Goal: Task Accomplishment & Management: Manage account settings

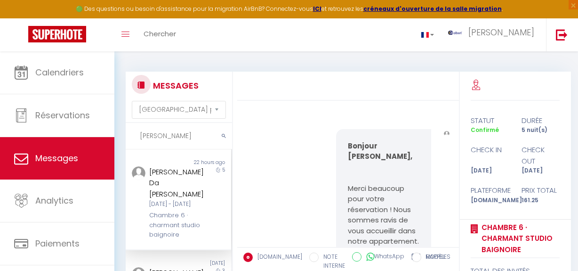
select select "message"
click at [115, 147] on div "MESSAGES Trier par date de réservation [GEOGRAPHIC_DATA] par date de message da…" at bounding box center [345, 217] width 463 height 332
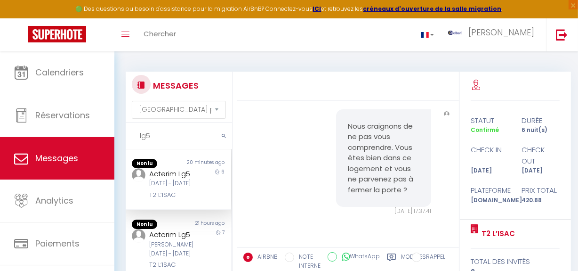
scroll to position [4467, 0]
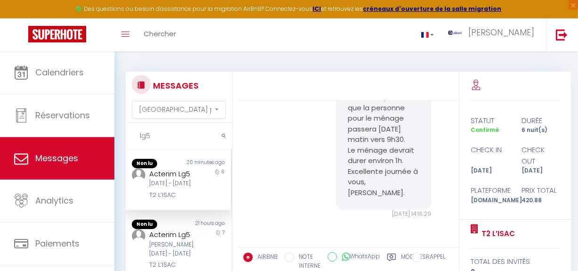
type input "lg5"
drag, startPoint x: 146, startPoint y: 205, endPoint x: 186, endPoint y: 205, distance: 40.0
click at [186, 200] on div "Acterim Lg5 [DATE] - [DATE] T2 L’ISAC" at bounding box center [173, 184] width 61 height 32
copy div "T2 L’ISAC"
click at [184, 248] on div "[PERSON_NAME][DATE] - [DATE]" at bounding box center [176, 249] width 55 height 18
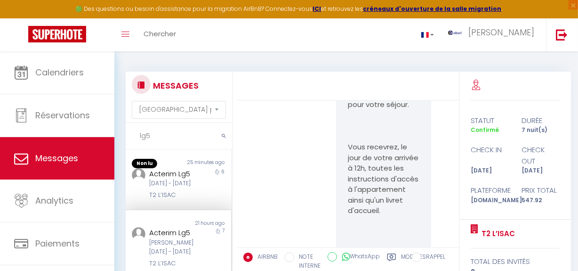
scroll to position [171, 0]
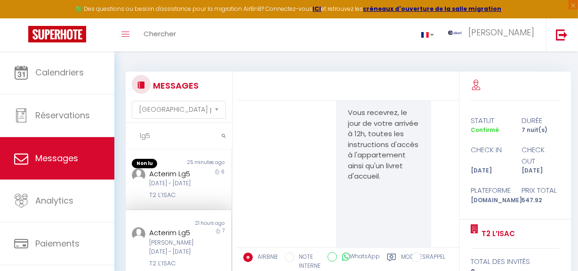
drag, startPoint x: 160, startPoint y: 135, endPoint x: 148, endPoint y: 143, distance: 15.2
click at [123, 141] on div "MESSAGES Trier par date de réservation [GEOGRAPHIC_DATA] par date de message lg…" at bounding box center [176, 222] width 113 height 301
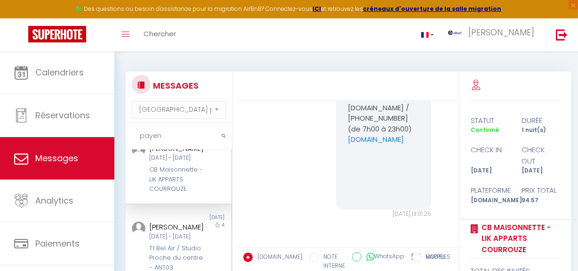
scroll to position [85, 0]
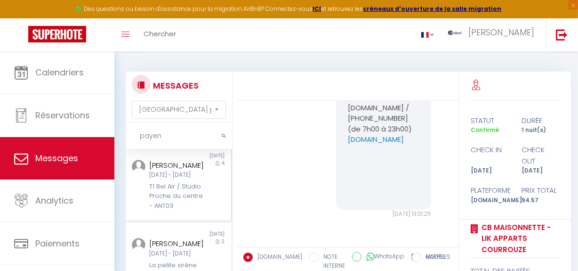
type input "payen"
click at [195, 179] on div "[DATE] - [DATE]" at bounding box center [176, 174] width 55 height 9
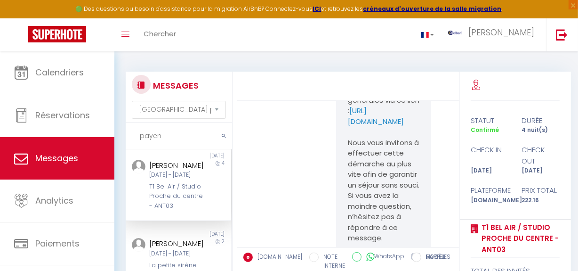
scroll to position [1770, 0]
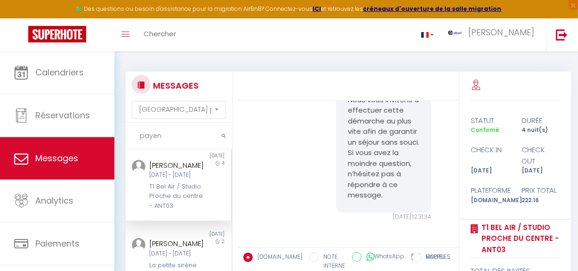
drag, startPoint x: 348, startPoint y: 159, endPoint x: 381, endPoint y: 179, distance: 38.8
drag, startPoint x: 341, startPoint y: 157, endPoint x: 377, endPoint y: 182, distance: 43.6
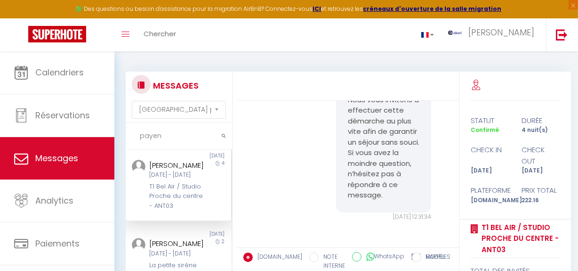
copy p "[URL][DOMAIN_NAME]"
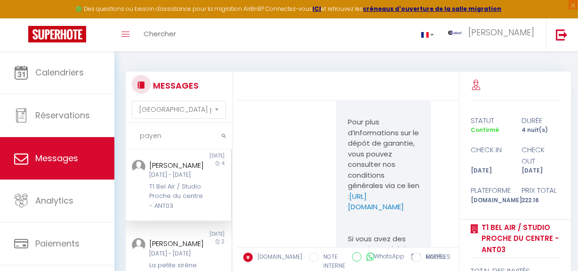
scroll to position [1000, 0]
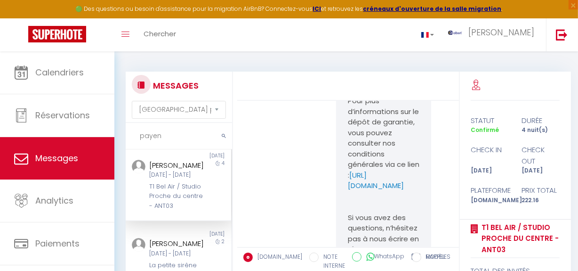
click at [292, 59] on div "MESSAGES Trier par date de réservation [GEOGRAPHIC_DATA] par date de message pa…" at bounding box center [345, 217] width 463 height 332
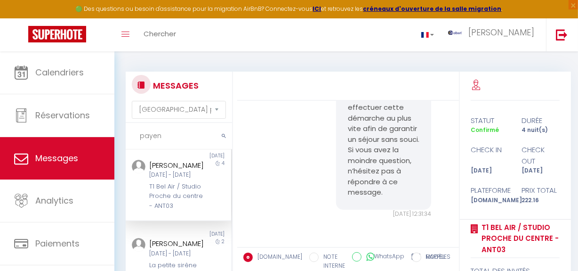
scroll to position [2027, 0]
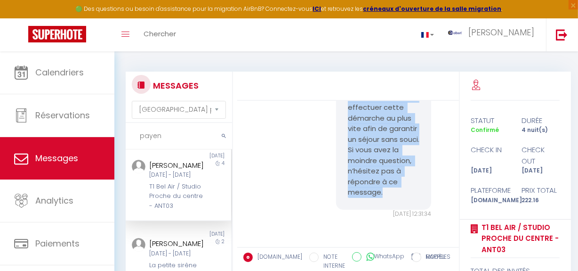
drag, startPoint x: 344, startPoint y: 184, endPoint x: 407, endPoint y: 199, distance: 64.7
copy p "Bonjour [PERSON_NAME], Nous constatons que le dépôt de garantie pour votre séjo…"
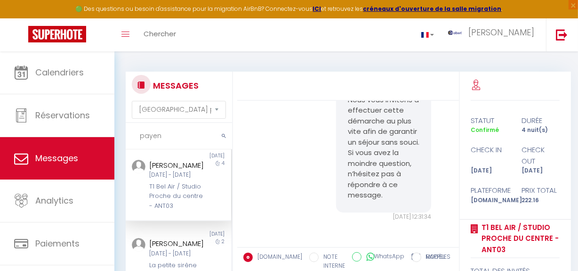
drag, startPoint x: 183, startPoint y: 141, endPoint x: 120, endPoint y: 136, distance: 63.7
click at [120, 136] on div "MESSAGES Trier par date de réservation [GEOGRAPHIC_DATA] par date de message pa…" at bounding box center [176, 222] width 113 height 301
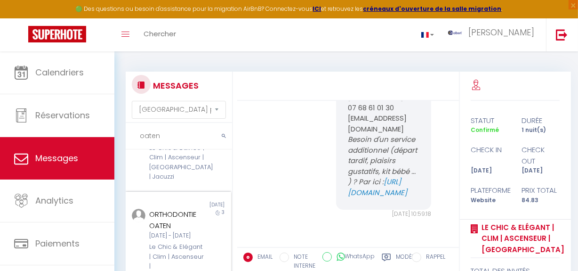
scroll to position [342, 0]
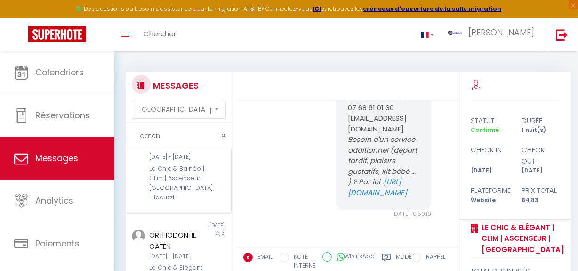
type input "oaten"
click at [185, 161] on div "[DATE] - [DATE]" at bounding box center [176, 156] width 55 height 9
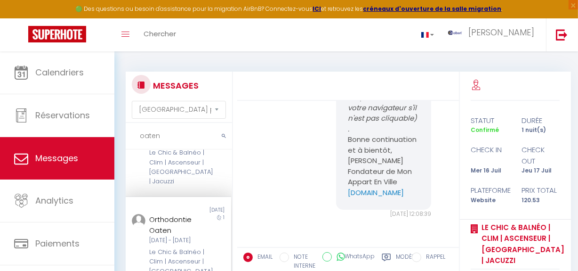
scroll to position [256, 0]
click at [185, 189] on div "Le Chic & Balnéo | Clim | Ascenseur | [GEOGRAPHIC_DATA] | Jacuzzi" at bounding box center [176, 169] width 55 height 39
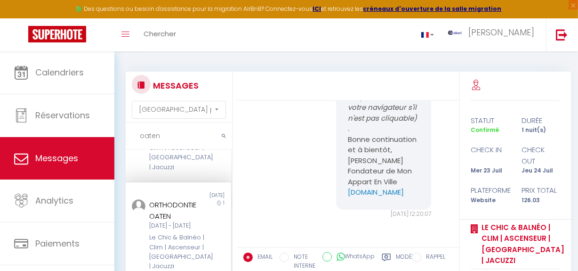
scroll to position [171, 0]
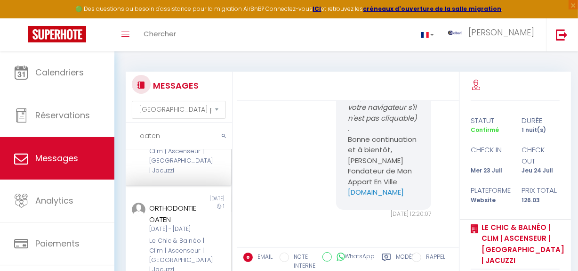
click at [187, 175] on div "Le Chic & Balnéo | Clim | Ascenseur | [GEOGRAPHIC_DATA] | Jacuzzi" at bounding box center [176, 155] width 55 height 39
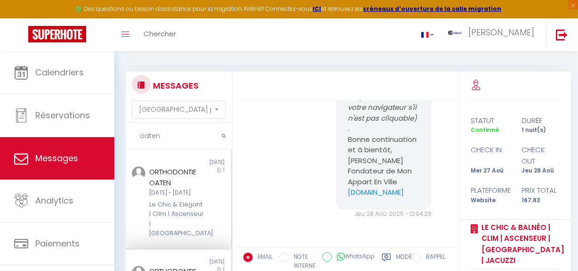
click at [188, 187] on div "ORTHODONTIE OATEN" at bounding box center [176, 177] width 55 height 22
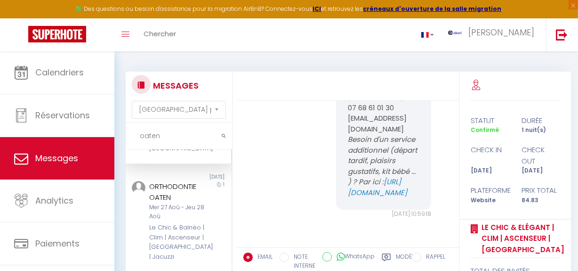
scroll to position [85, 0]
click at [174, 202] on div "ORTHODONTIE OATEN" at bounding box center [176, 191] width 55 height 22
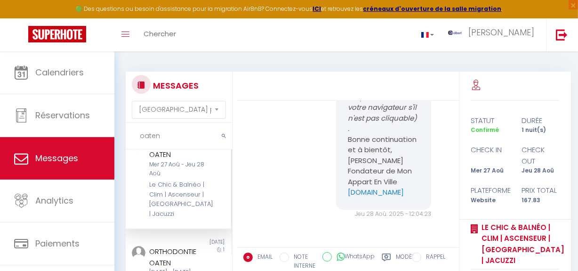
scroll to position [128, 0]
click at [183, 198] on div "Le Chic & Balnéo | Clim | Ascenseur | [GEOGRAPHIC_DATA] | Jacuzzi" at bounding box center [176, 198] width 55 height 39
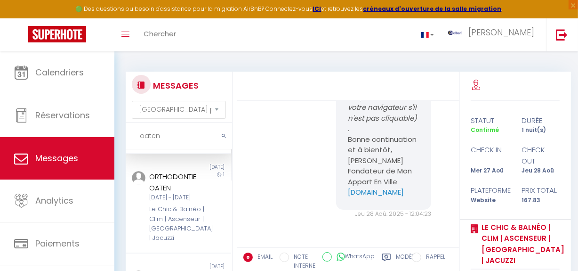
scroll to position [214, 0]
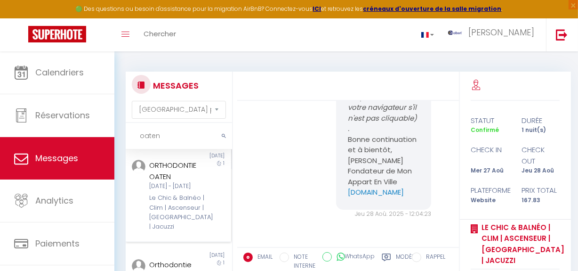
click at [183, 191] on div "[DATE] - [DATE]" at bounding box center [176, 186] width 55 height 9
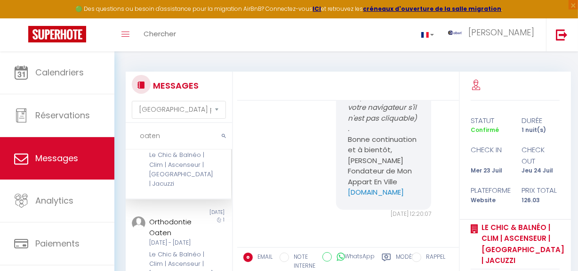
scroll to position [299, 0]
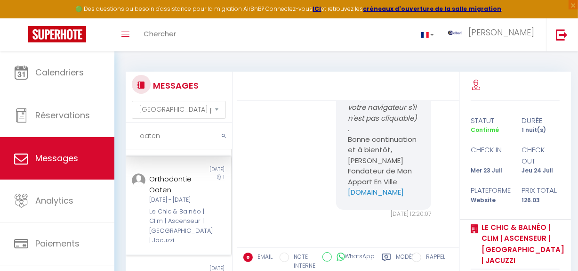
click at [182, 195] on div "Orthodontie Oaten" at bounding box center [176, 184] width 55 height 22
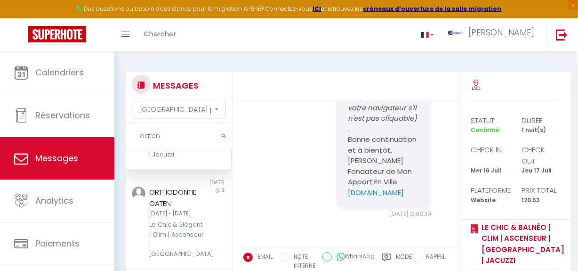
scroll to position [428, 0]
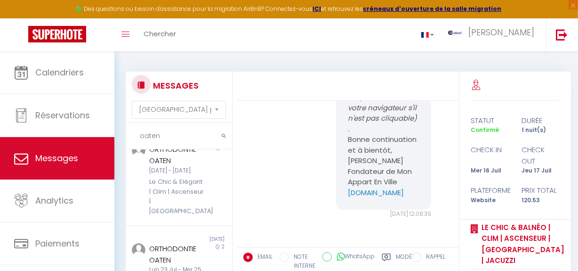
click at [183, 175] on div "[DATE] - [DATE]" at bounding box center [176, 170] width 55 height 9
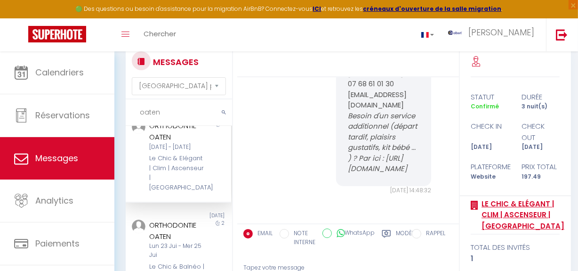
scroll to position [85, 0]
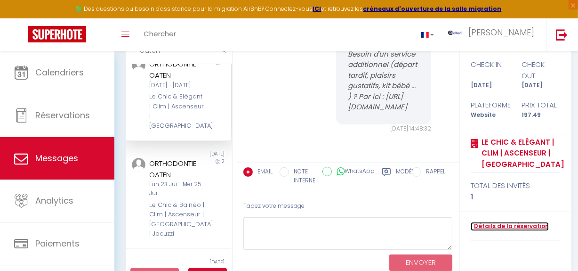
click at [519, 223] on link "Détails de la réservation" at bounding box center [509, 226] width 78 height 9
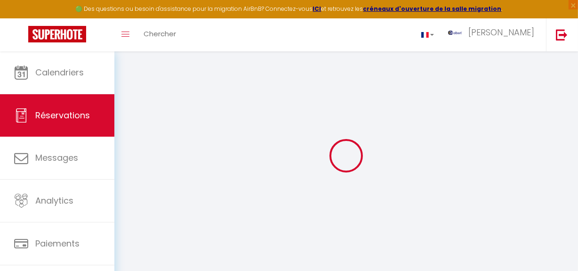
select select
select select "14"
checkbox input "false"
select select
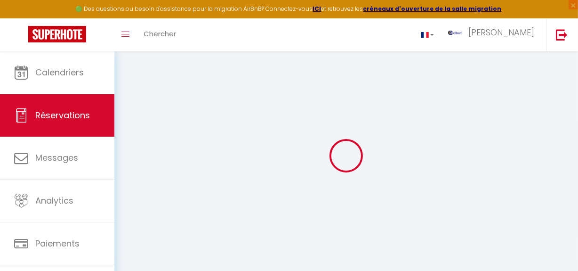
select select
checkbox input "false"
select select
checkbox input "false"
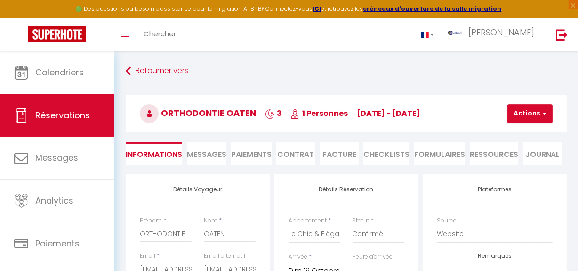
select select
checkbox input "false"
type textarea "DR [PERSON_NAME] DR [PERSON_NAME]"
type input "30"
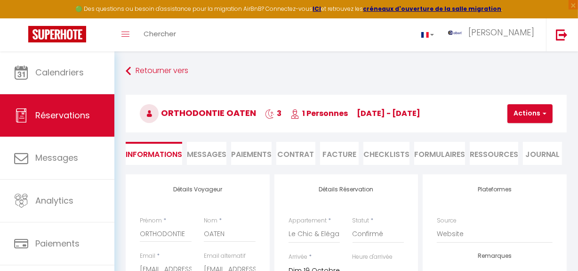
type input "2.49"
select select
checkbox input "false"
select select "17:30"
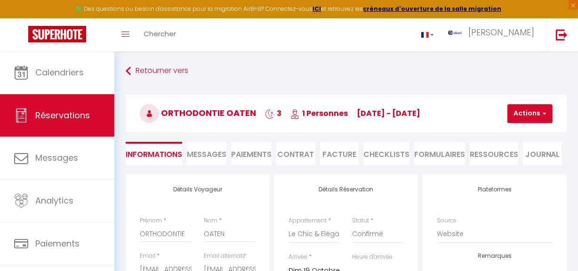
select select "09:00"
click at [306, 84] on div "Retourner vers ORTHODONTIE OATEN 3 1 Personnes [DATE] - [DATE] Actions Enregist…" at bounding box center [346, 119] width 453 height 112
click at [527, 114] on button "Actions" at bounding box center [529, 113] width 45 height 19
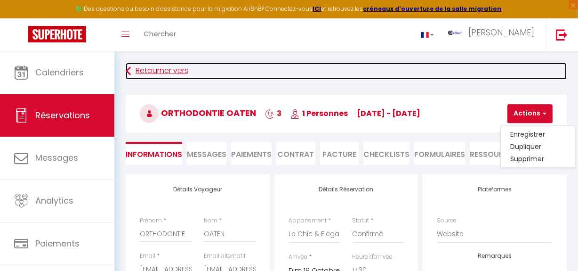
click at [495, 66] on link "Retourner vers" at bounding box center [346, 71] width 441 height 17
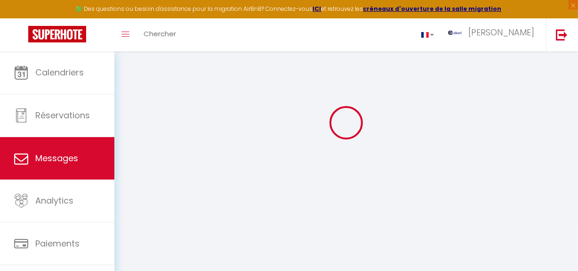
scroll to position [51, 0]
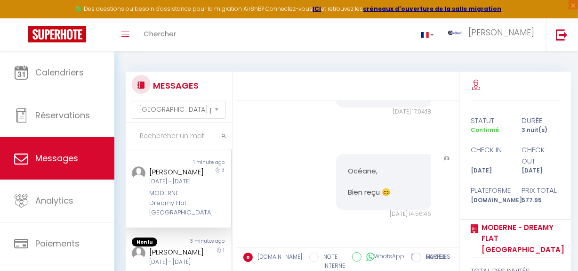
click at [170, 137] on input "text" at bounding box center [179, 136] width 106 height 26
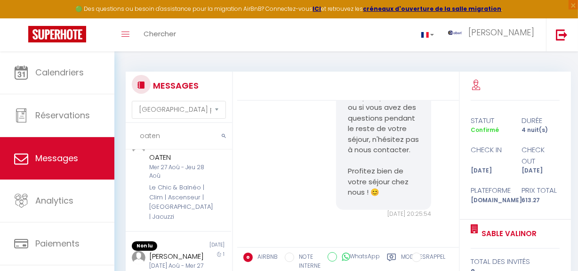
scroll to position [256, 0]
click at [187, 180] on div "Mer 27 Aoû - Jeu 28 Aoû" at bounding box center [176, 171] width 55 height 18
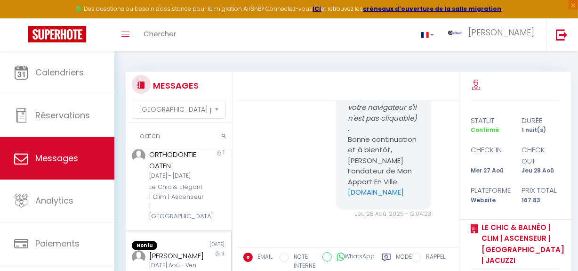
scroll to position [85, 0]
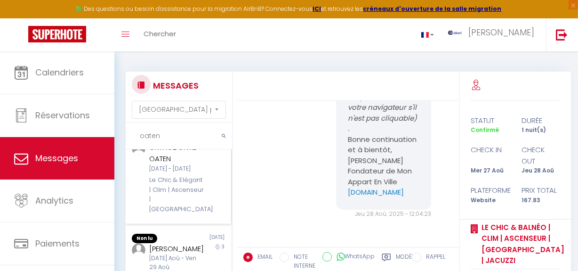
click at [186, 173] on div "[DATE] - [DATE]" at bounding box center [176, 168] width 55 height 9
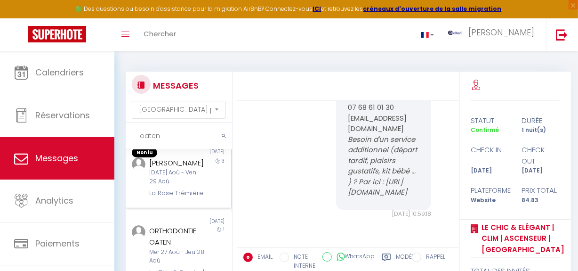
scroll to position [256, 0]
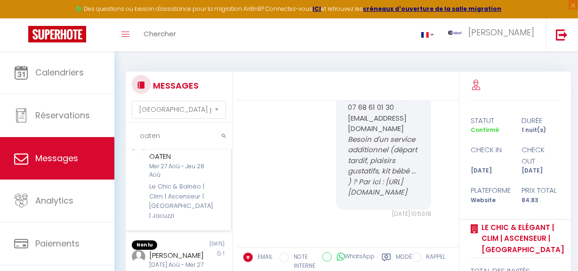
click at [188, 219] on div "ORTHODONTIE OATEN Mer 27 Aoû - Jeu 28 Aoû Le Chic & Balnéo | Clim | Ascenseur |…" at bounding box center [173, 179] width 61 height 81
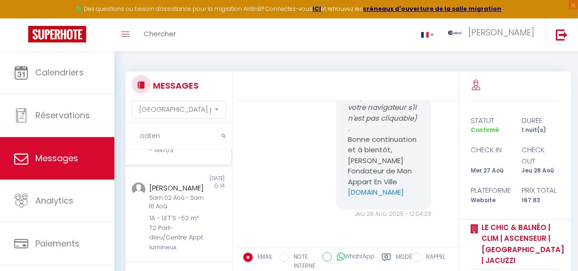
scroll to position [598, 0]
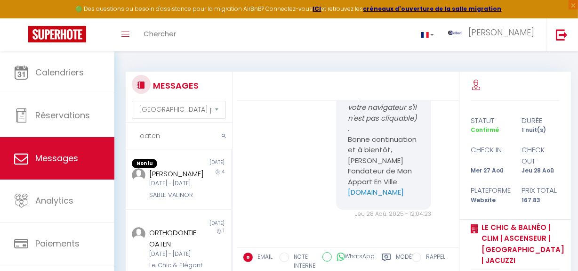
click at [169, 130] on input "oaten" at bounding box center [179, 136] width 106 height 26
type input "o"
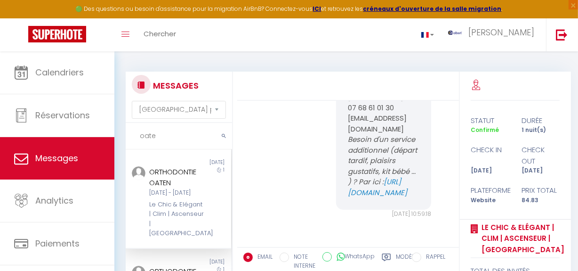
type input "oaten"
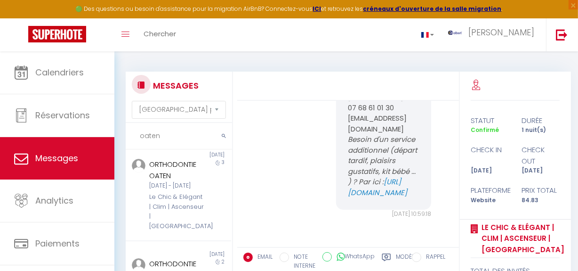
scroll to position [428, 0]
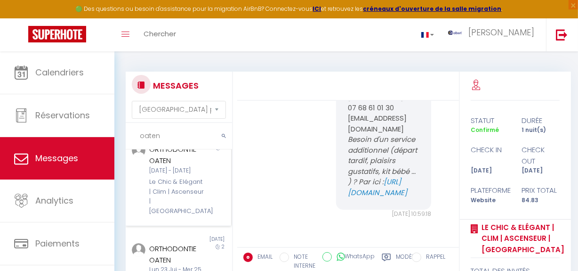
click at [191, 175] on div "[DATE] - [DATE]" at bounding box center [176, 170] width 55 height 9
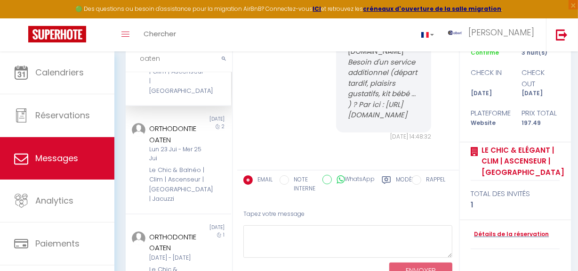
scroll to position [85, 0]
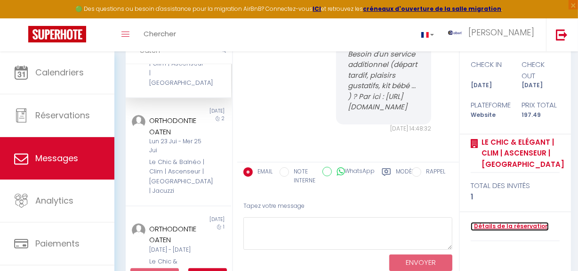
click at [508, 223] on link "Détails de la réservation" at bounding box center [509, 226] width 78 height 9
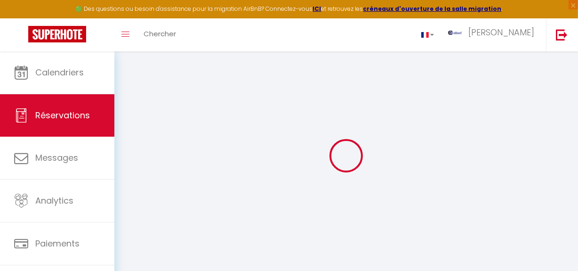
select select
checkbox input "false"
select select
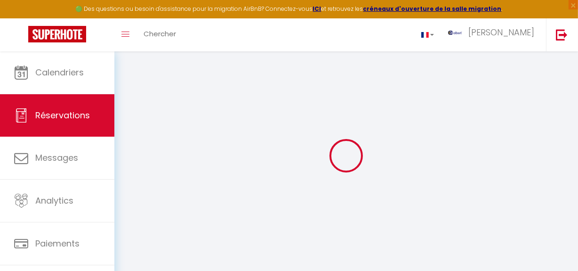
checkbox input "false"
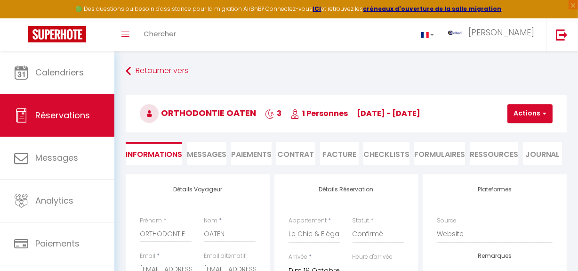
select select
checkbox input "false"
type textarea "DR [PERSON_NAME] DR [PERSON_NAME]"
type input "30"
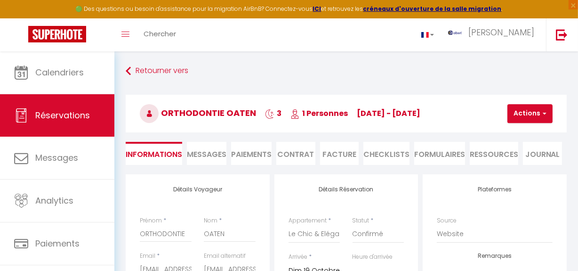
type input "2.49"
select select
checkbox input "false"
select select "17:30"
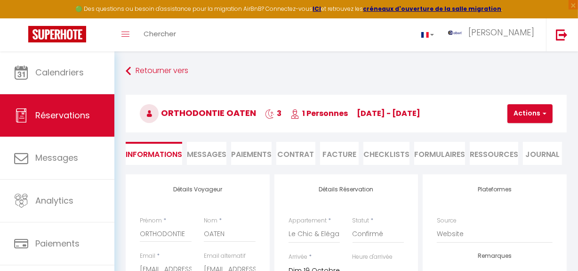
select select "09:00"
click at [342, 153] on li "Facture" at bounding box center [339, 153] width 39 height 23
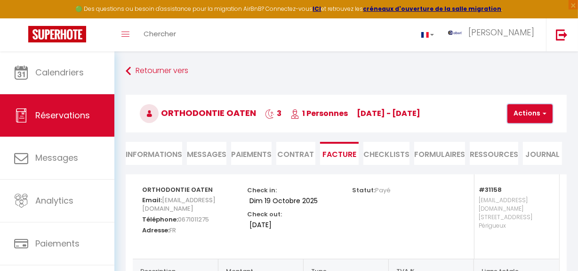
click at [535, 114] on button "Actions" at bounding box center [529, 113] width 45 height 19
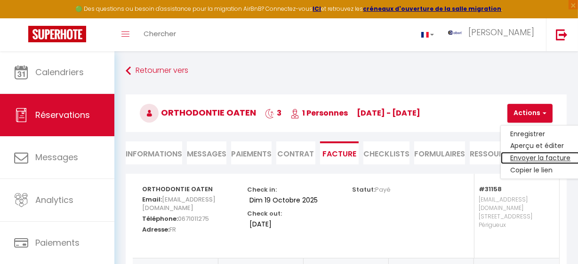
click at [536, 155] on link "Envoyer la facture" at bounding box center [540, 158] width 79 height 12
type input "[EMAIL_ADDRESS][DOMAIN_NAME]"
select select "fr"
type input "Votre facture 6217297 - Le Chic & Elégant | Clim | Ascenseur | [GEOGRAPHIC_DATA]"
type textarea "Bonjour, Voici le lien pour télécharger votre facture : [URL][DOMAIN_NAME] Déta…"
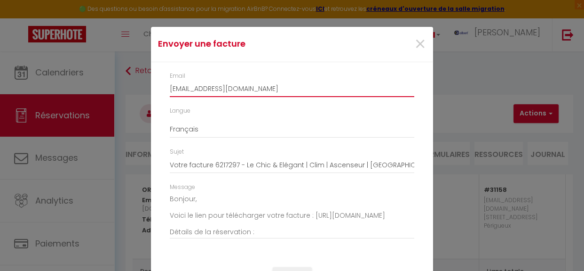
drag, startPoint x: 239, startPoint y: 88, endPoint x: 151, endPoint y: 87, distance: 88.9
click at [151, 87] on div "Email [EMAIL_ADDRESS][DOMAIN_NAME] Langue Anglais Français Espagnol Portugais S…" at bounding box center [292, 160] width 282 height 196
click at [218, 91] on input "Email" at bounding box center [292, 88] width 245 height 17
paste input "[EMAIL_ADDRESS][DOMAIN_NAME]"
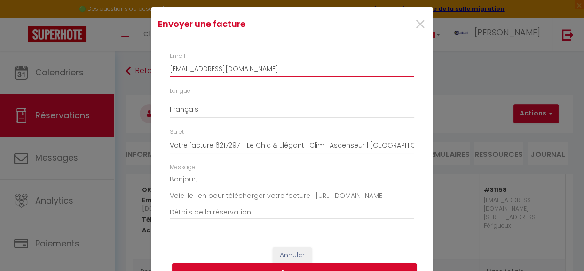
scroll to position [39, 0]
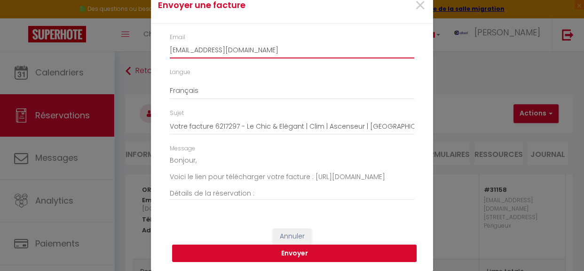
type input "[EMAIL_ADDRESS][DOMAIN_NAME]"
click at [314, 247] on button "Envoyer" at bounding box center [294, 253] width 245 height 18
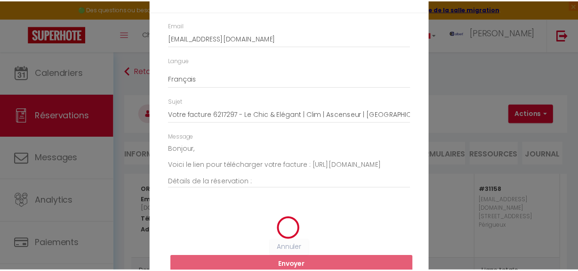
scroll to position [27, 0]
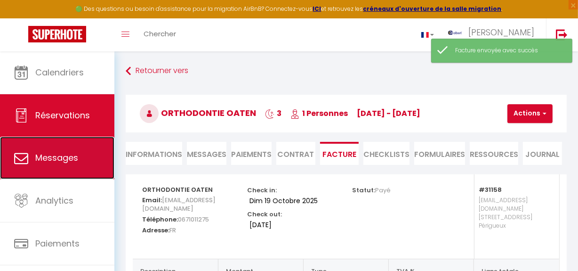
click at [47, 148] on link "Messages" at bounding box center [57, 157] width 114 height 42
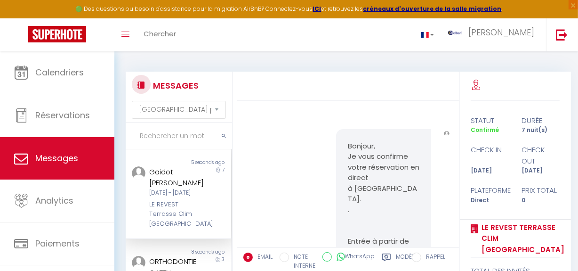
scroll to position [7908, 0]
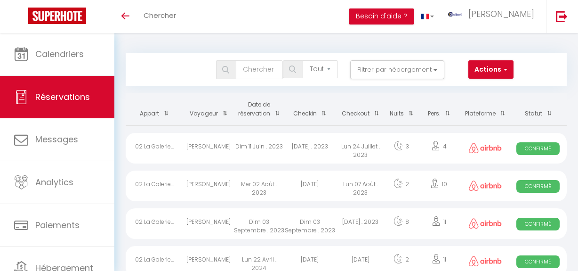
select select "not_cancelled"
click at [431, 70] on button "Filtrer par hébergement" at bounding box center [397, 69] width 94 height 19
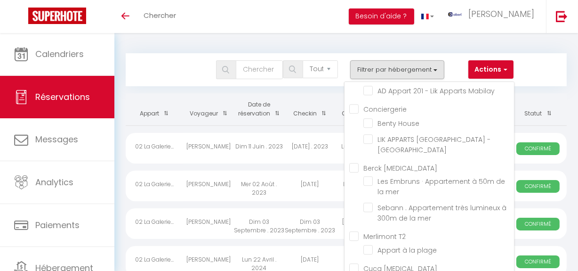
scroll to position [4392, 0]
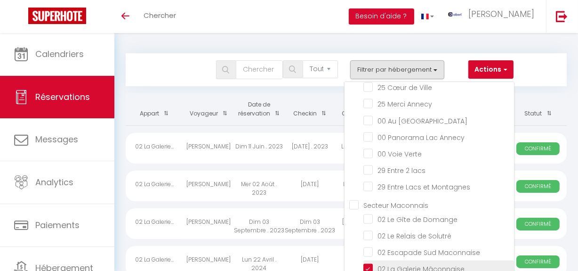
click at [367, 263] on input "02 La Galerie Mâconnaise" at bounding box center [438, 267] width 151 height 9
checkbox input "false"
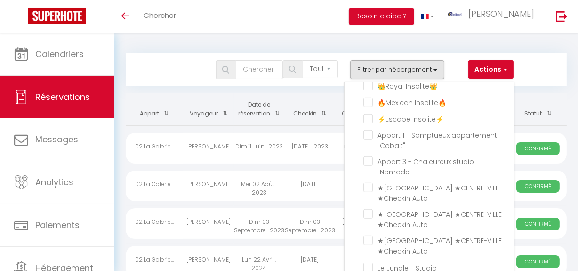
checkbox input "true"
checkbox input "false"
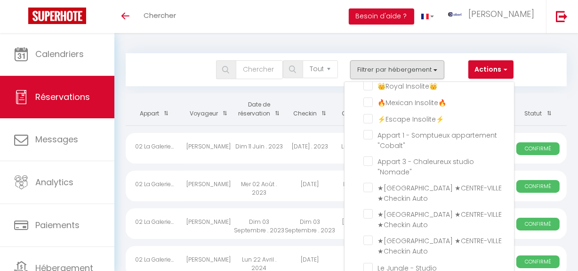
checkbox input "false"
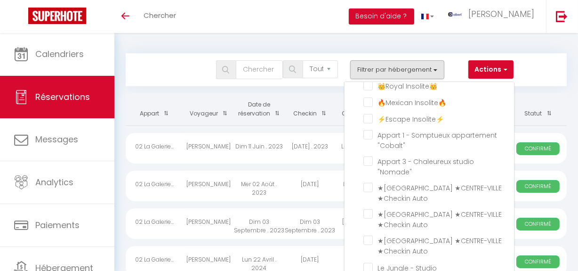
checkbox input "false"
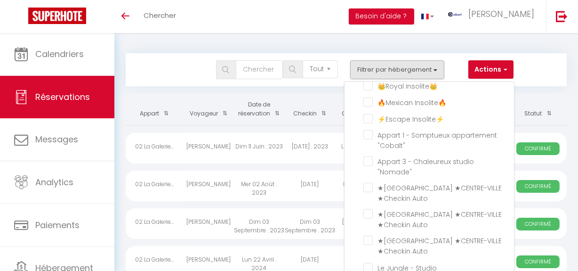
checkbox input "false"
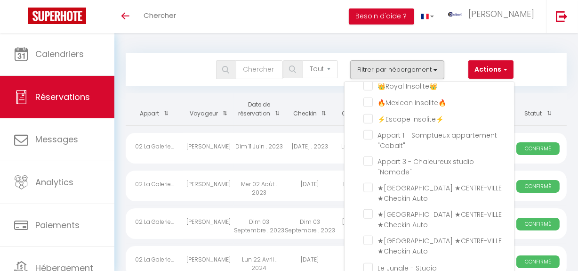
checkbox input "false"
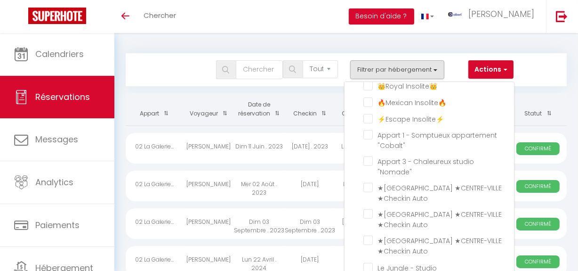
checkbox input "false"
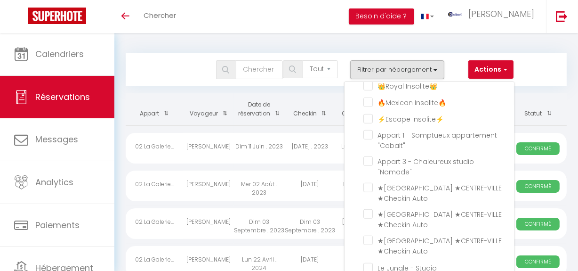
checkbox input "false"
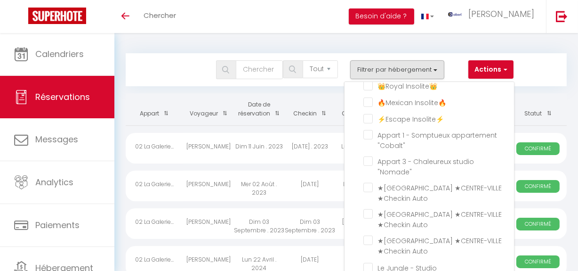
checkbox input "false"
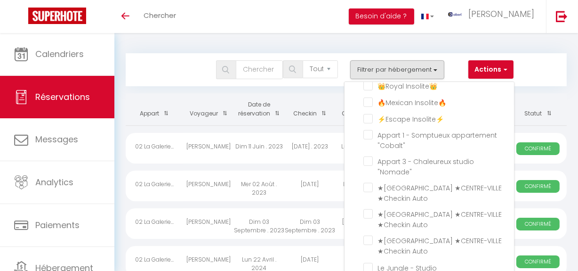
checkbox input "false"
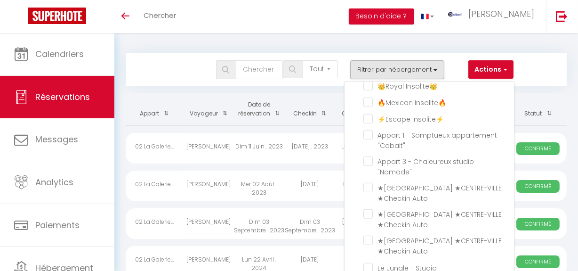
checkbox input "false"
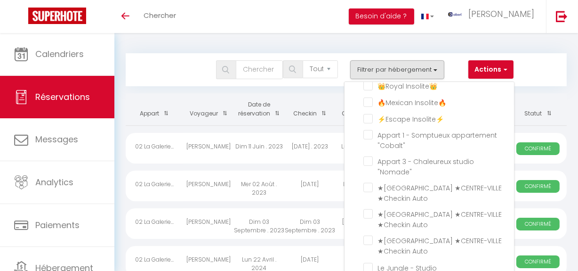
checkbox input "false"
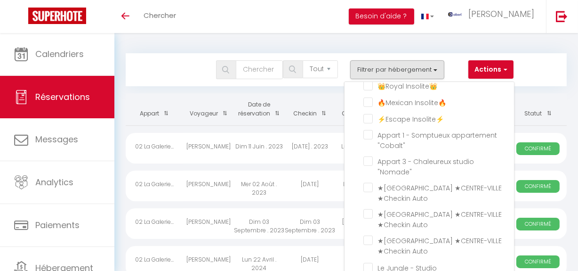
checkbox input "false"
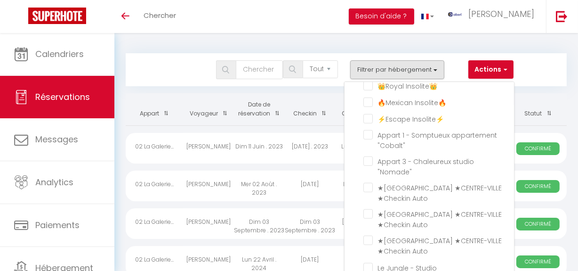
checkbox input "false"
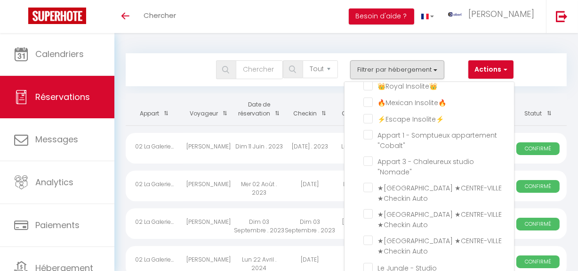
checkbox input "false"
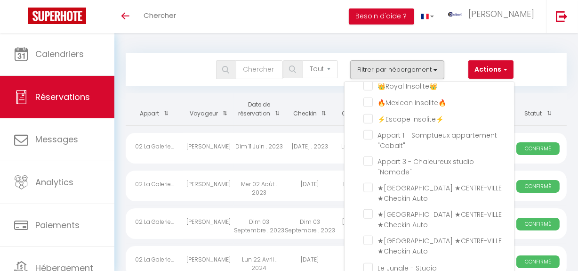
checkbox input "false"
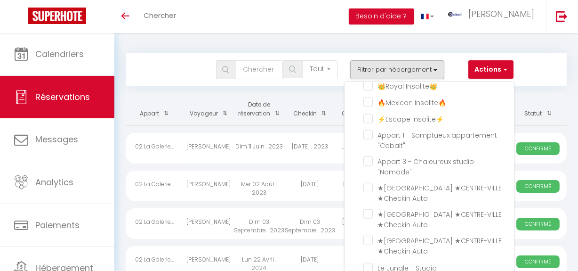
checkbox input "false"
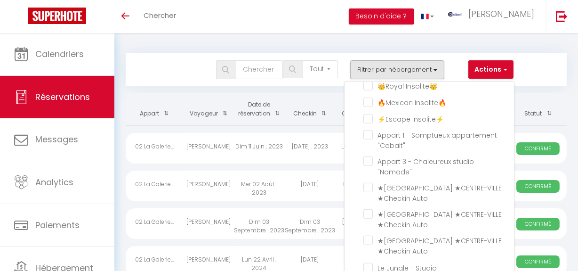
checkbox input "false"
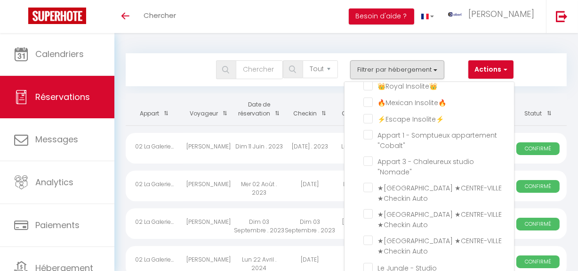
checkbox input "false"
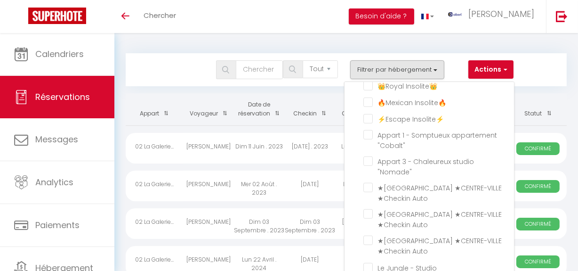
checkbox input "false"
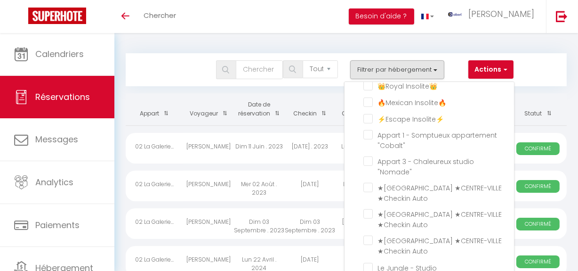
checkbox input "false"
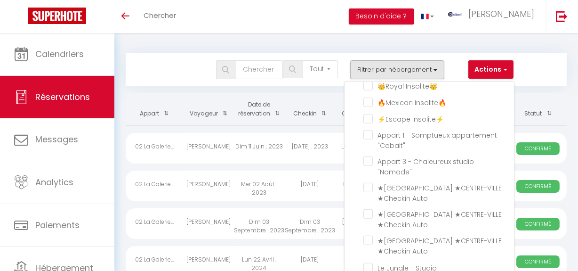
checkbox input "false"
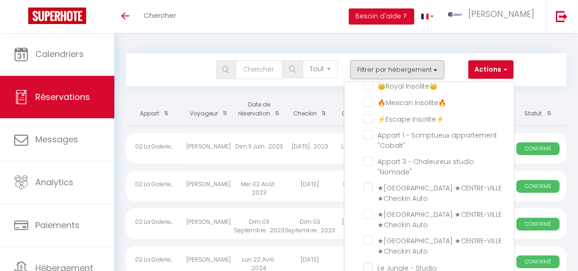
checkbox input "false"
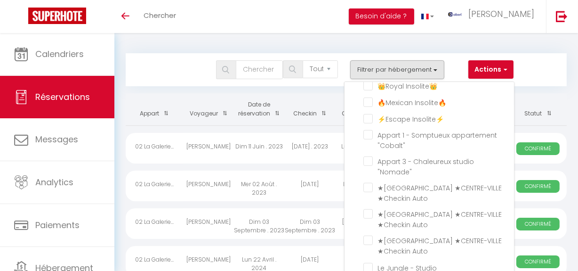
checkbox input "false"
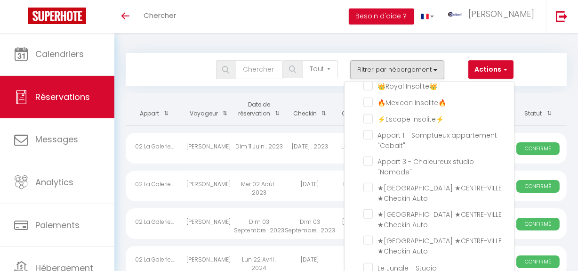
checkbox input "false"
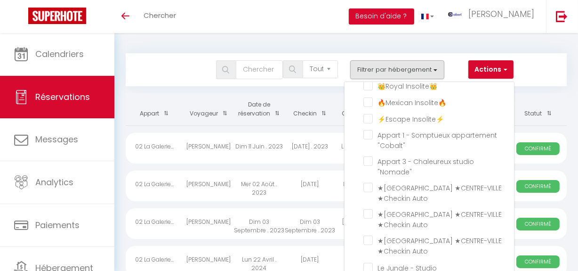
checkbox input "false"
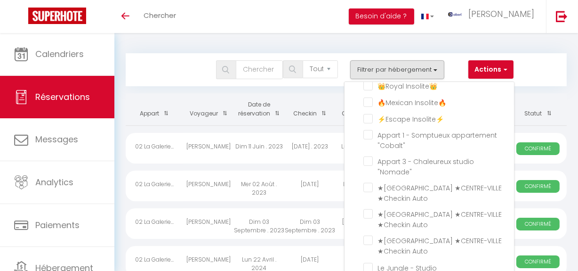
checkbox input "false"
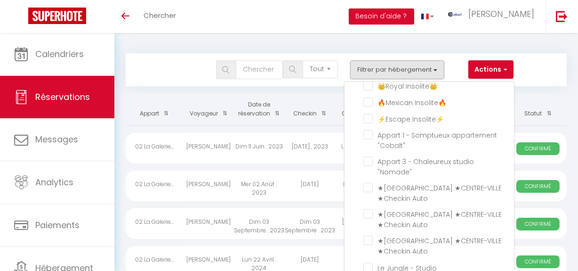
checkbox input "false"
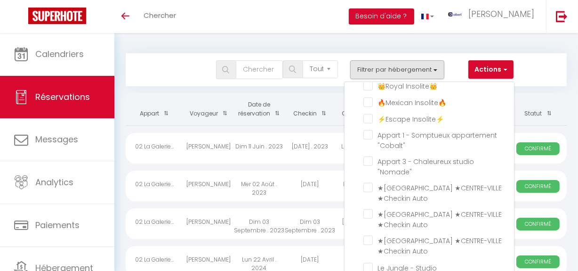
checkbox input "false"
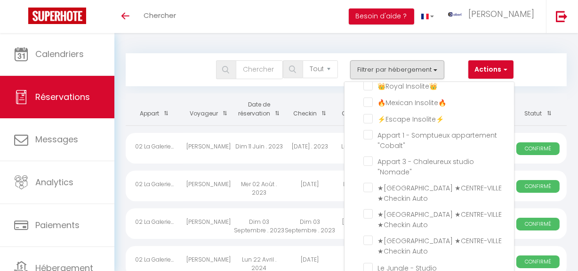
checkbox input "false"
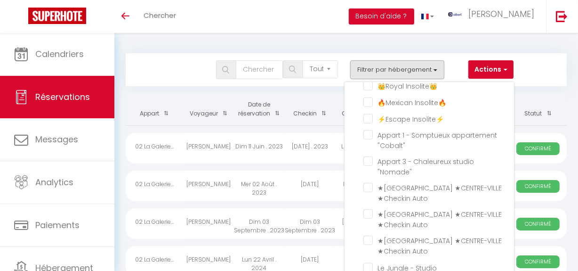
checkbox input "false"
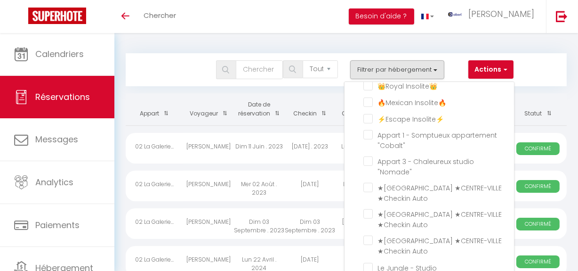
checkbox input "false"
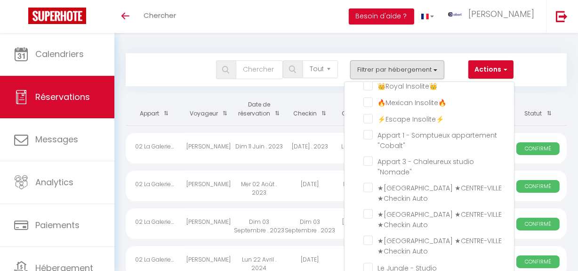
checkbox input "false"
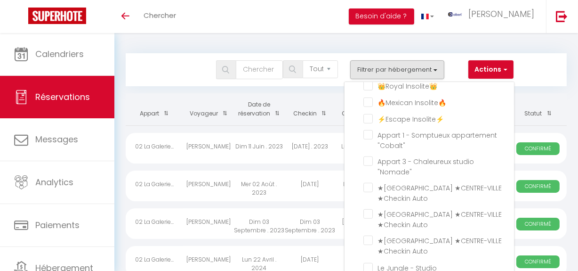
checkbox input "false"
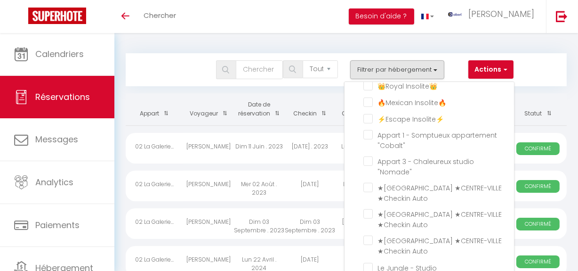
checkbox input "false"
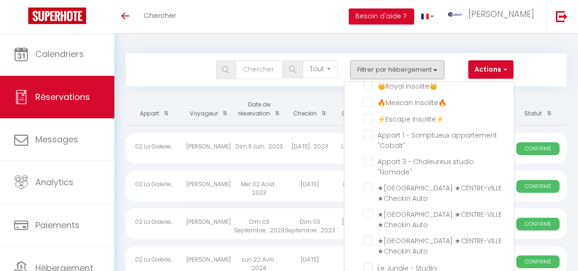
checkbox input "false"
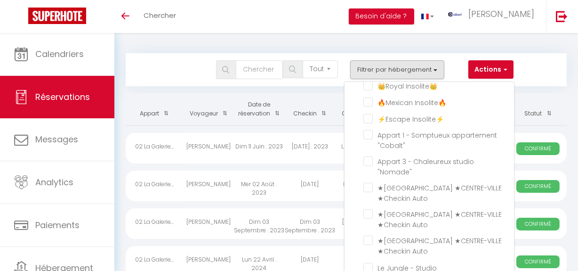
checkbox input "false"
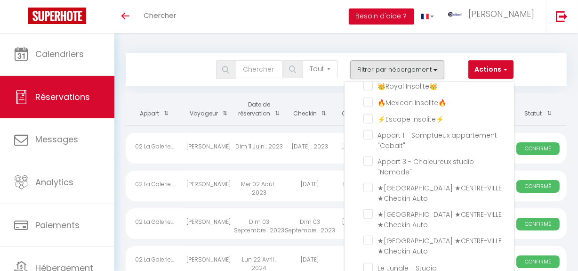
checkbox input "false"
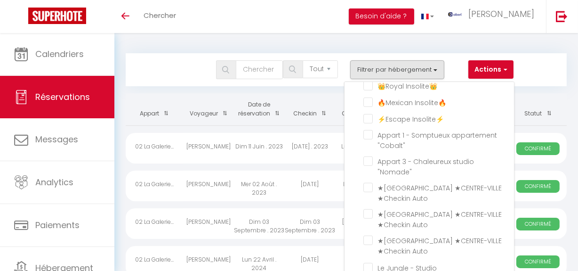
checkbox input "false"
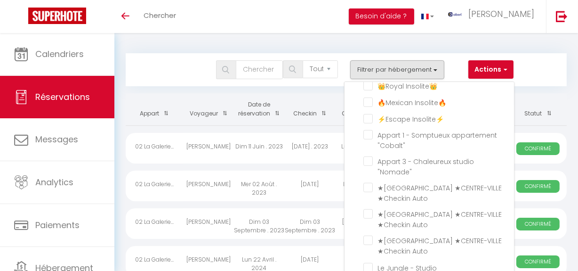
checkbox input "false"
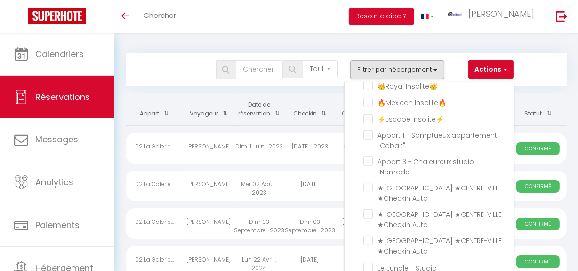
checkbox input "false"
click at [287, 18] on div "Toggle menubar Chercher BUTTON Besoin d'aide ? albert Paramètres" at bounding box center [319, 16] width 502 height 33
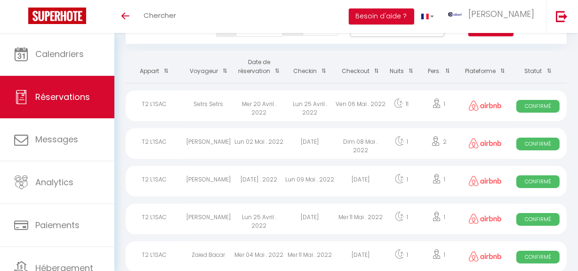
scroll to position [0, 0]
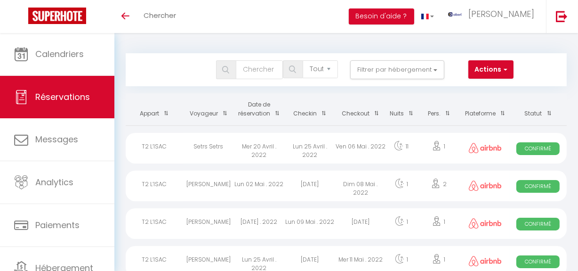
click at [326, 110] on th "Checkin" at bounding box center [309, 109] width 51 height 32
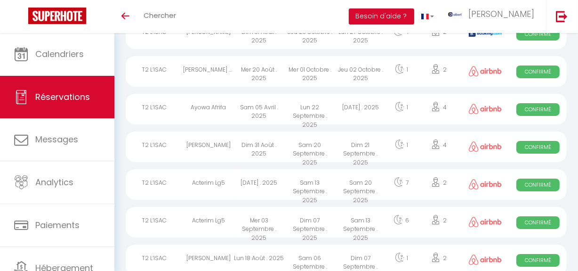
scroll to position [128, 0]
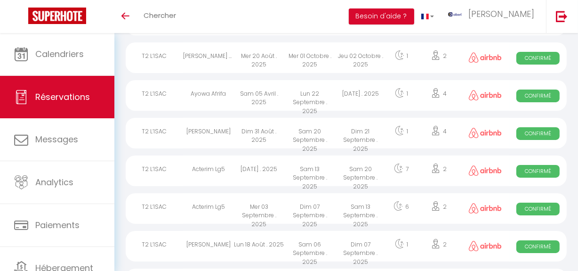
click at [365, 166] on div "Sam 20 Septembre . 2025" at bounding box center [360, 170] width 51 height 31
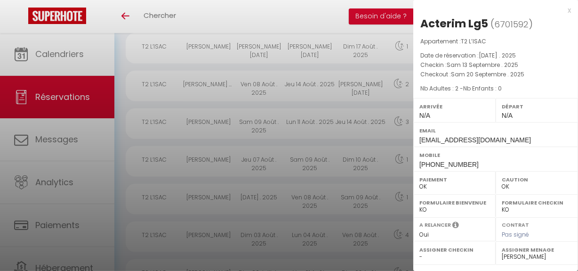
scroll to position [550, 0]
click at [296, 72] on div at bounding box center [289, 135] width 578 height 271
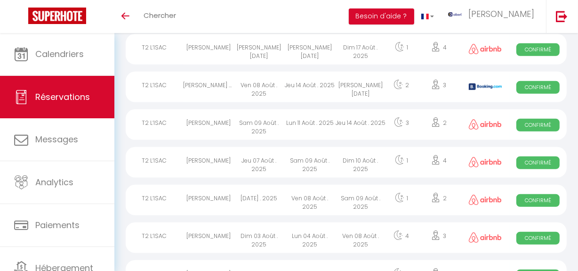
click at [268, 20] on div "Toggle menubar Chercher BUTTON Besoin d'aide ? albert Paramètres" at bounding box center [319, 16] width 502 height 33
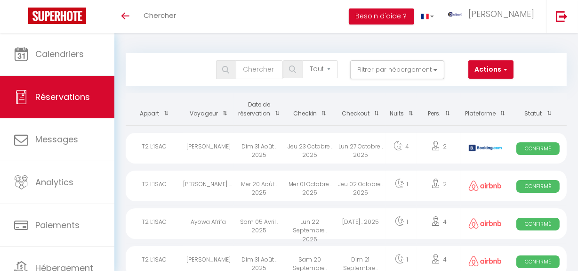
scroll to position [42, 0]
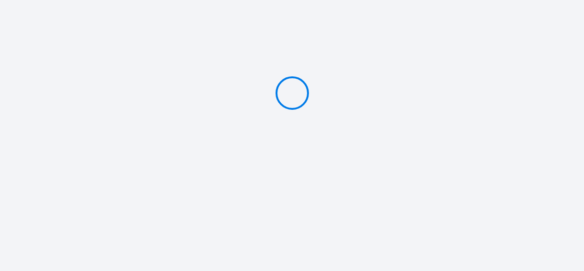
type input "Caution 350 €"
